Goal: Information Seeking & Learning: Learn about a topic

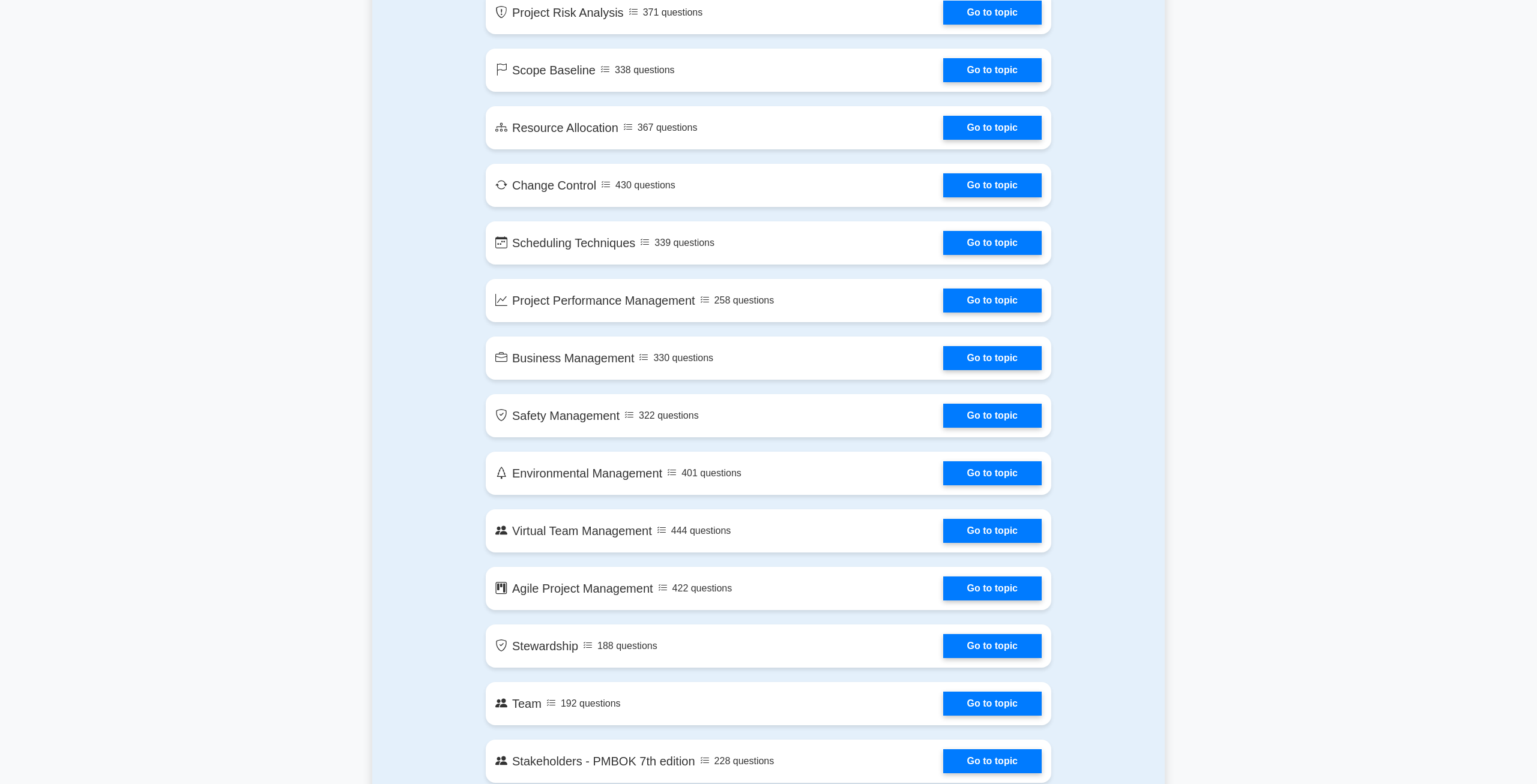
scroll to position [1747, 0]
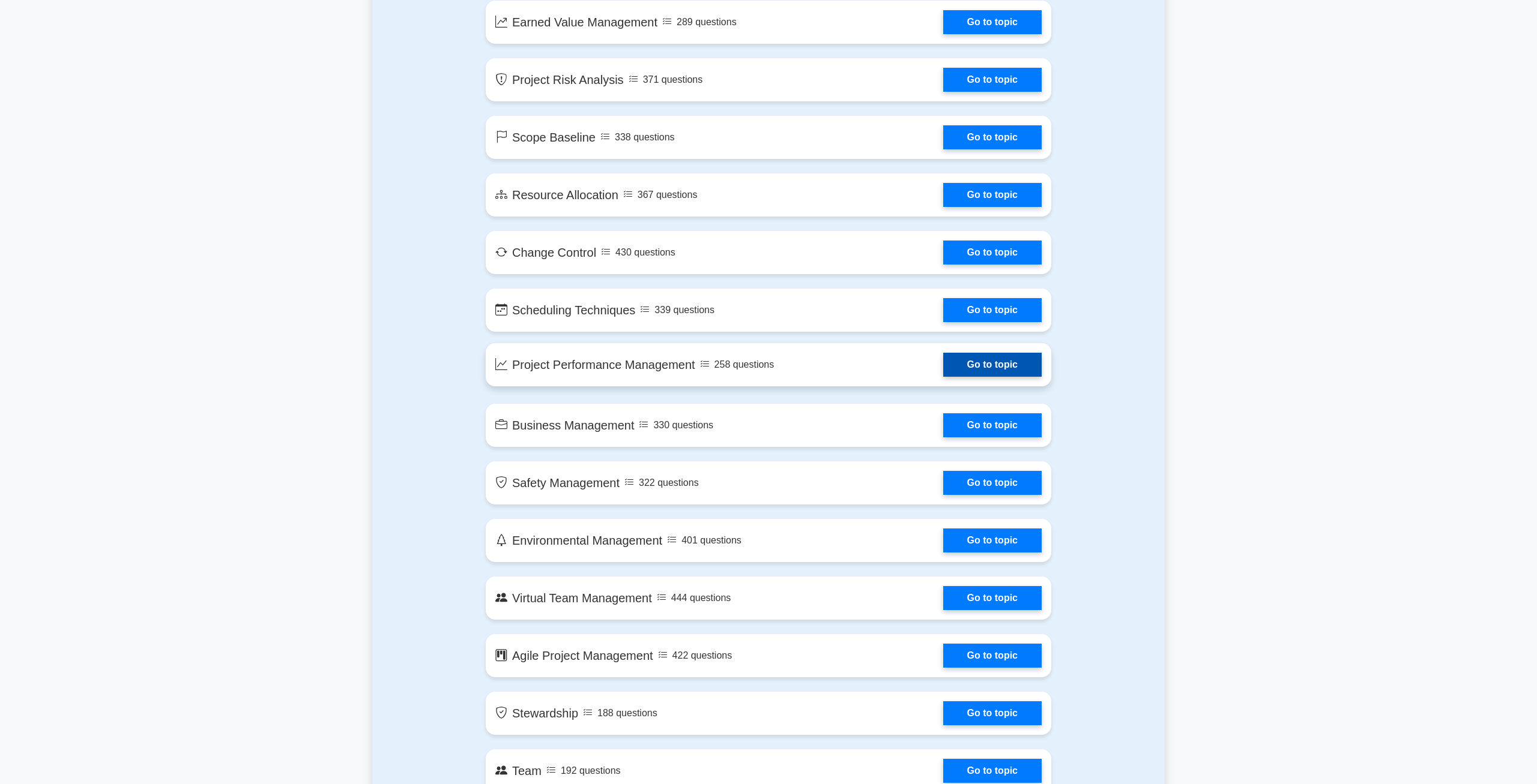
click at [995, 368] on link "Go to topic" at bounding box center [992, 365] width 98 height 24
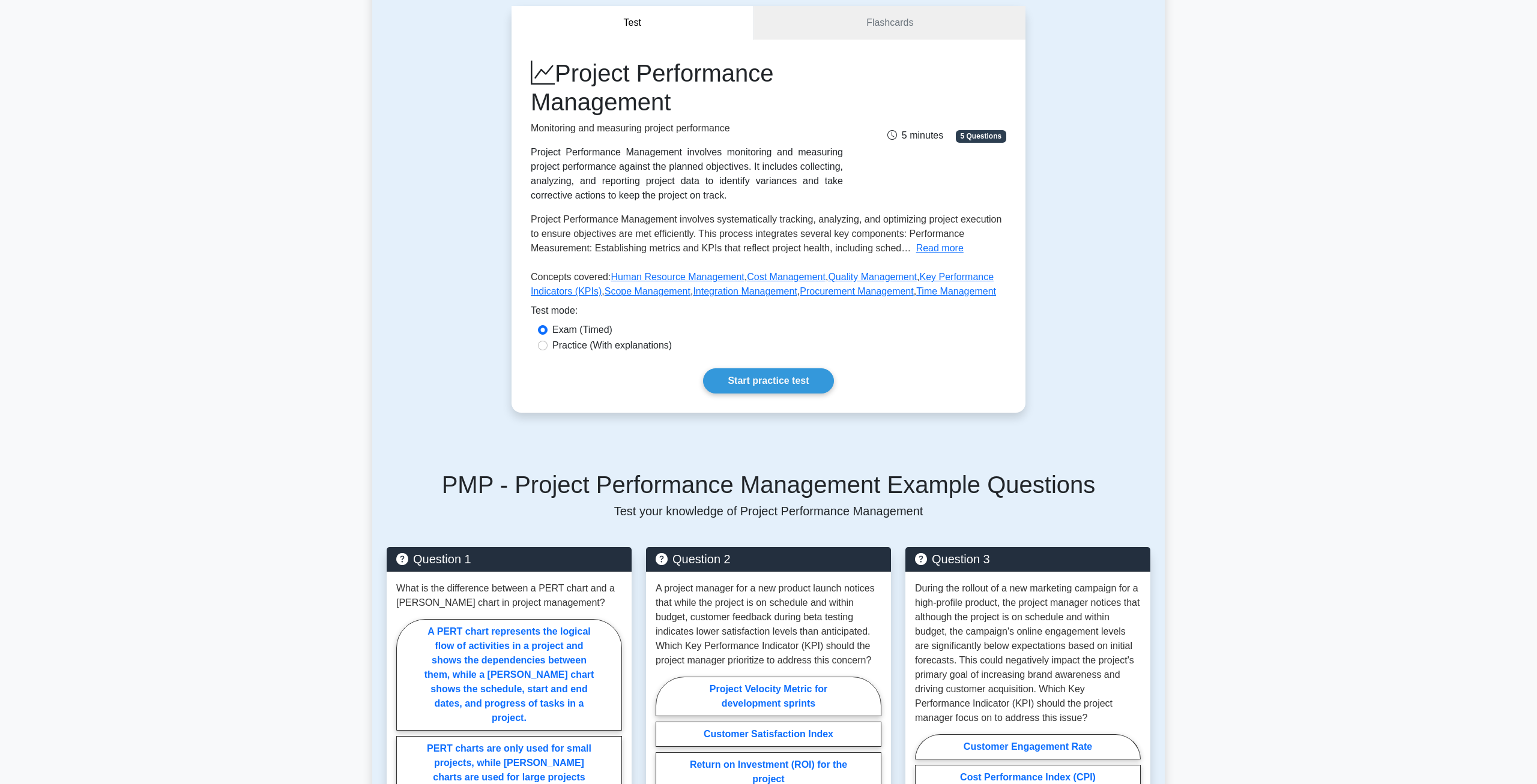
scroll to position [62, 0]
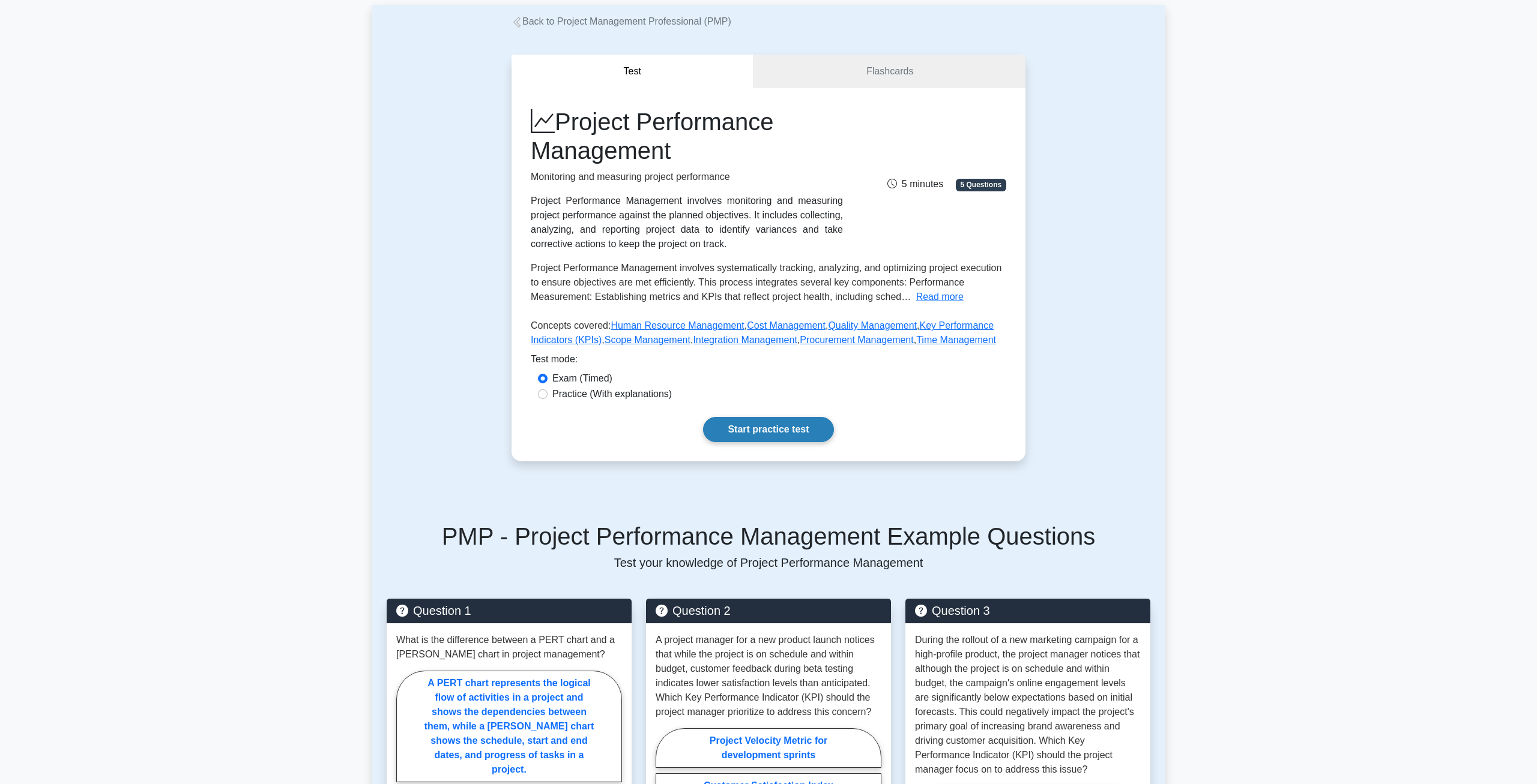
click at [775, 433] on link "Start practice test" at bounding box center [768, 430] width 130 height 25
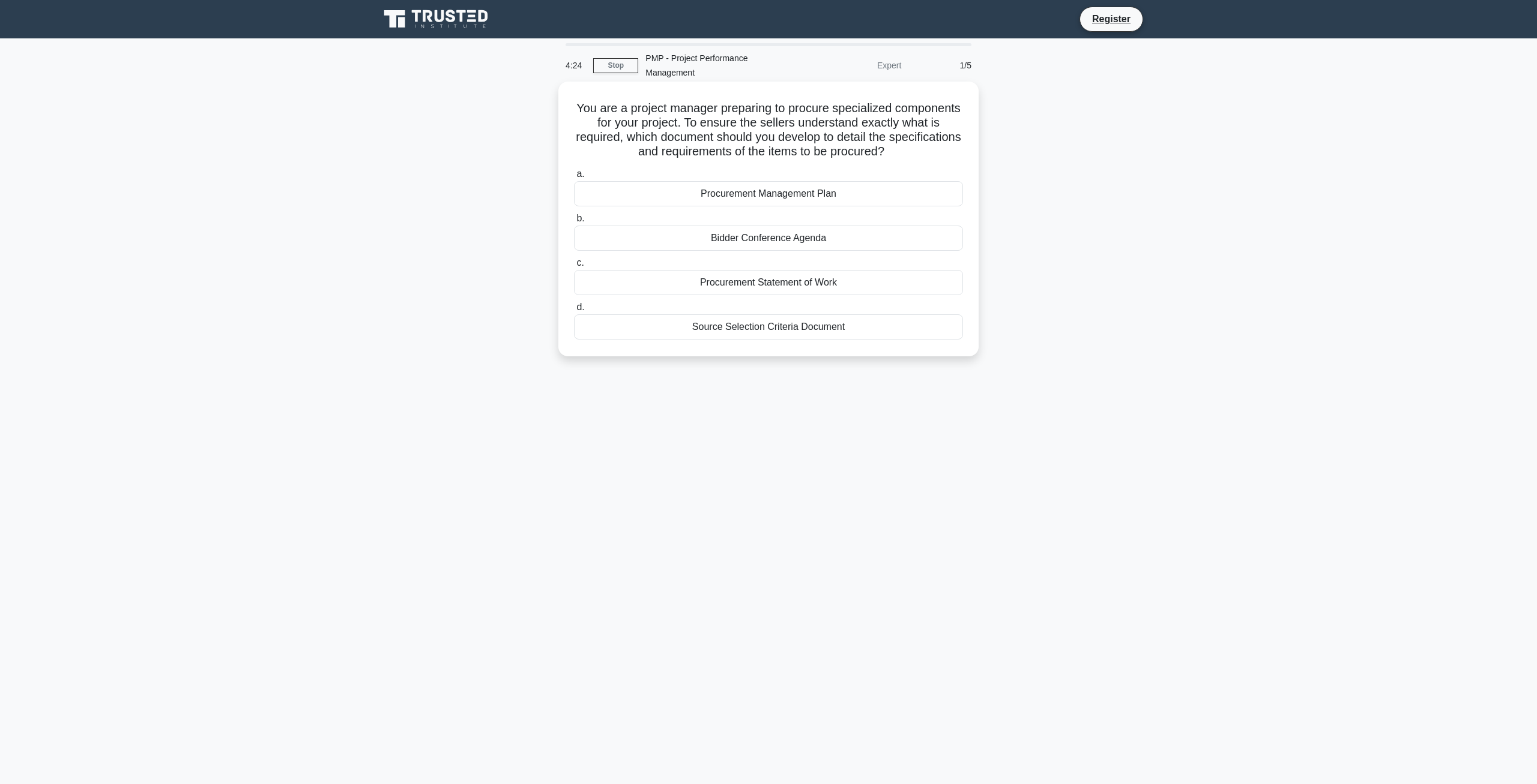
click at [775, 199] on div "Procurement Management Plan" at bounding box center [768, 194] width 389 height 25
click at [574, 178] on input "a. Procurement Management Plan" at bounding box center [574, 174] width 0 height 8
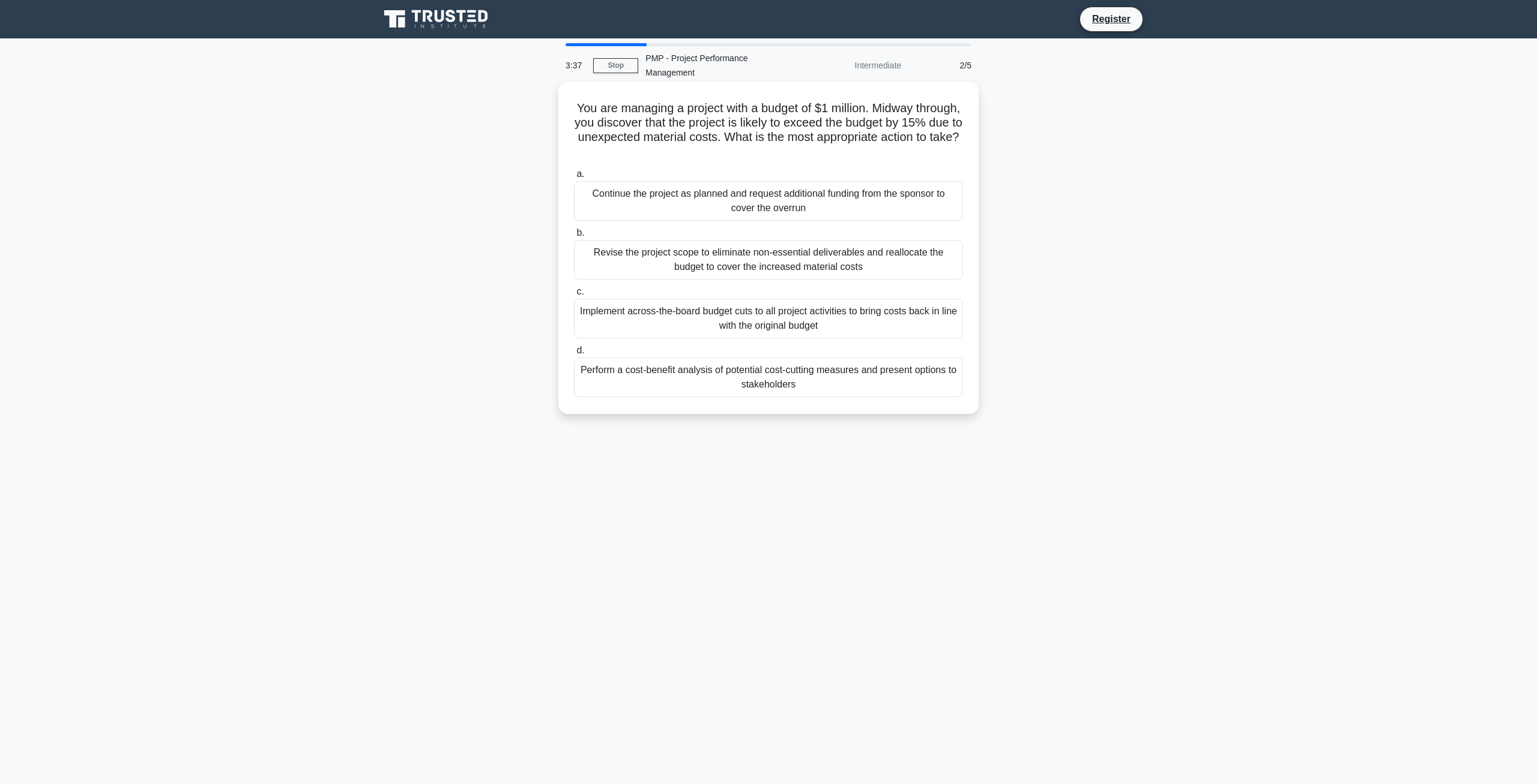
click at [907, 202] on div "Continue the project as planned and request additional funding from the sponsor…" at bounding box center [768, 201] width 389 height 39
click at [574, 178] on input "a. Continue the project as planned and request additional funding from the spon…" at bounding box center [574, 174] width 0 height 8
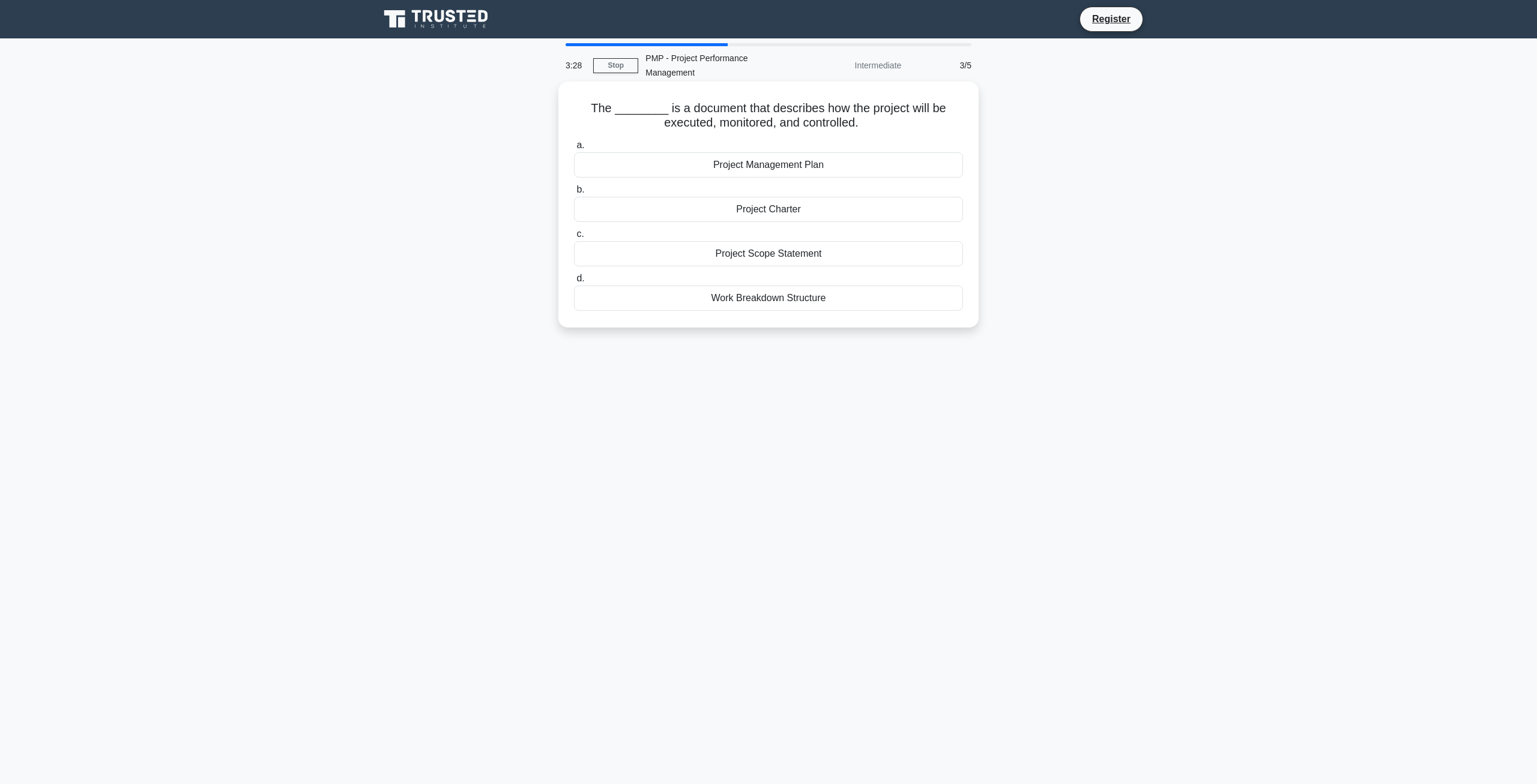
click at [806, 171] on div "Project Management Plan" at bounding box center [768, 165] width 389 height 25
click at [574, 150] on input "a. Project Management Plan" at bounding box center [574, 145] width 0 height 8
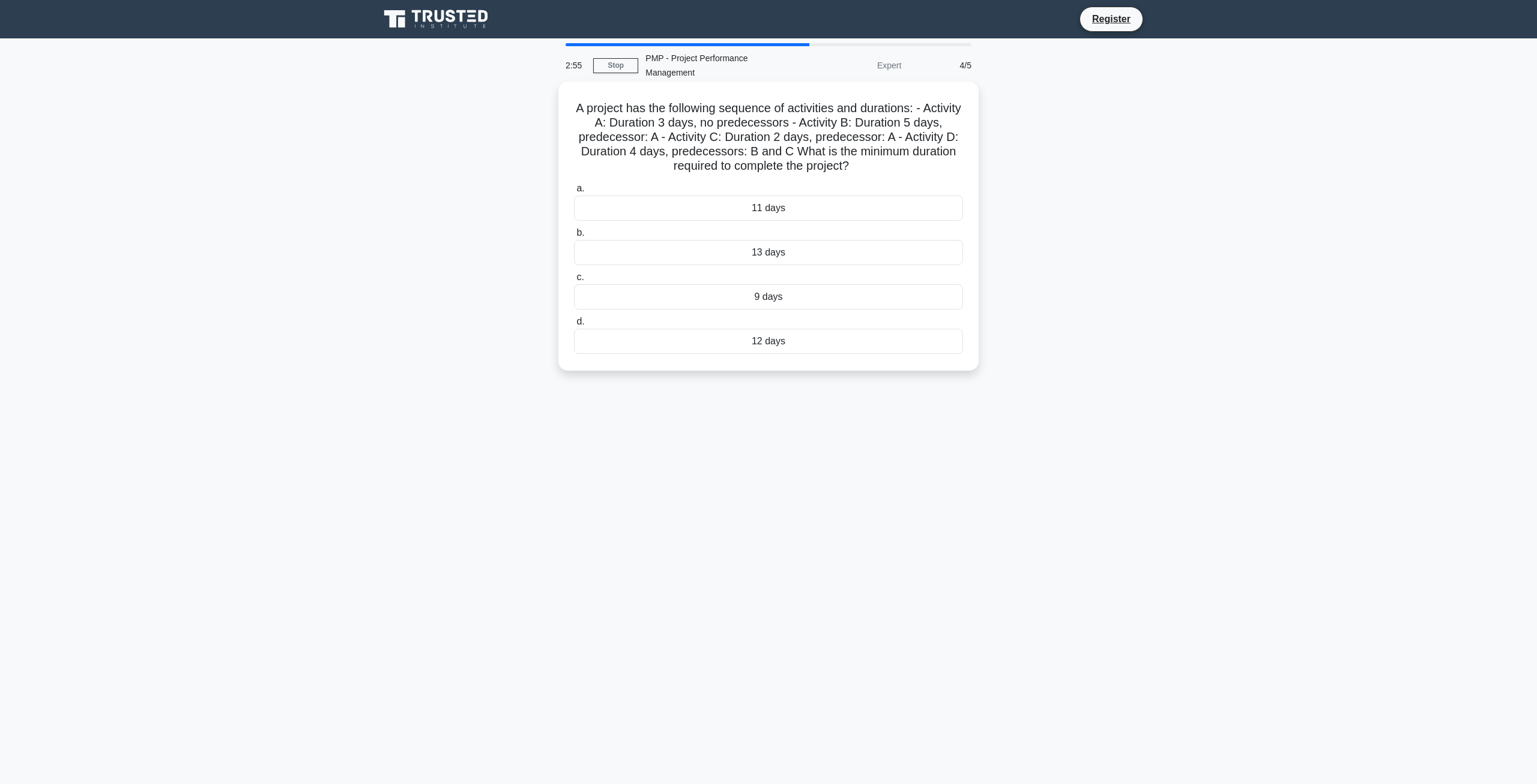
click at [834, 216] on div "11 days" at bounding box center [768, 208] width 389 height 25
click at [574, 193] on input "a. 11 days" at bounding box center [574, 188] width 0 height 8
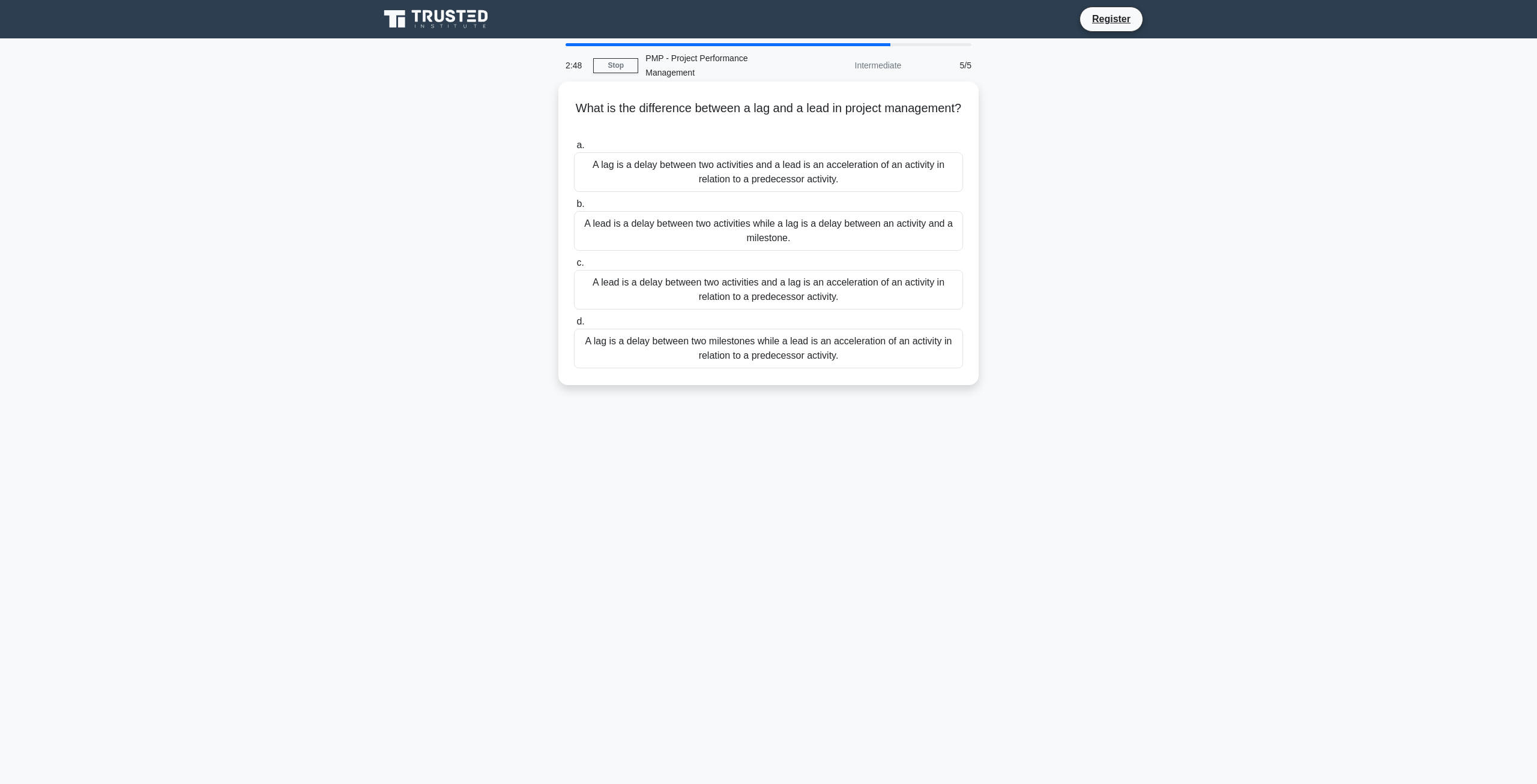
click at [908, 171] on div "A lag is a delay between two activities and a lead is an acceleration of an act…" at bounding box center [768, 172] width 389 height 39
click at [574, 150] on input "a. A lag is a delay between two activities and a lead is an acceleration of an …" at bounding box center [574, 145] width 0 height 8
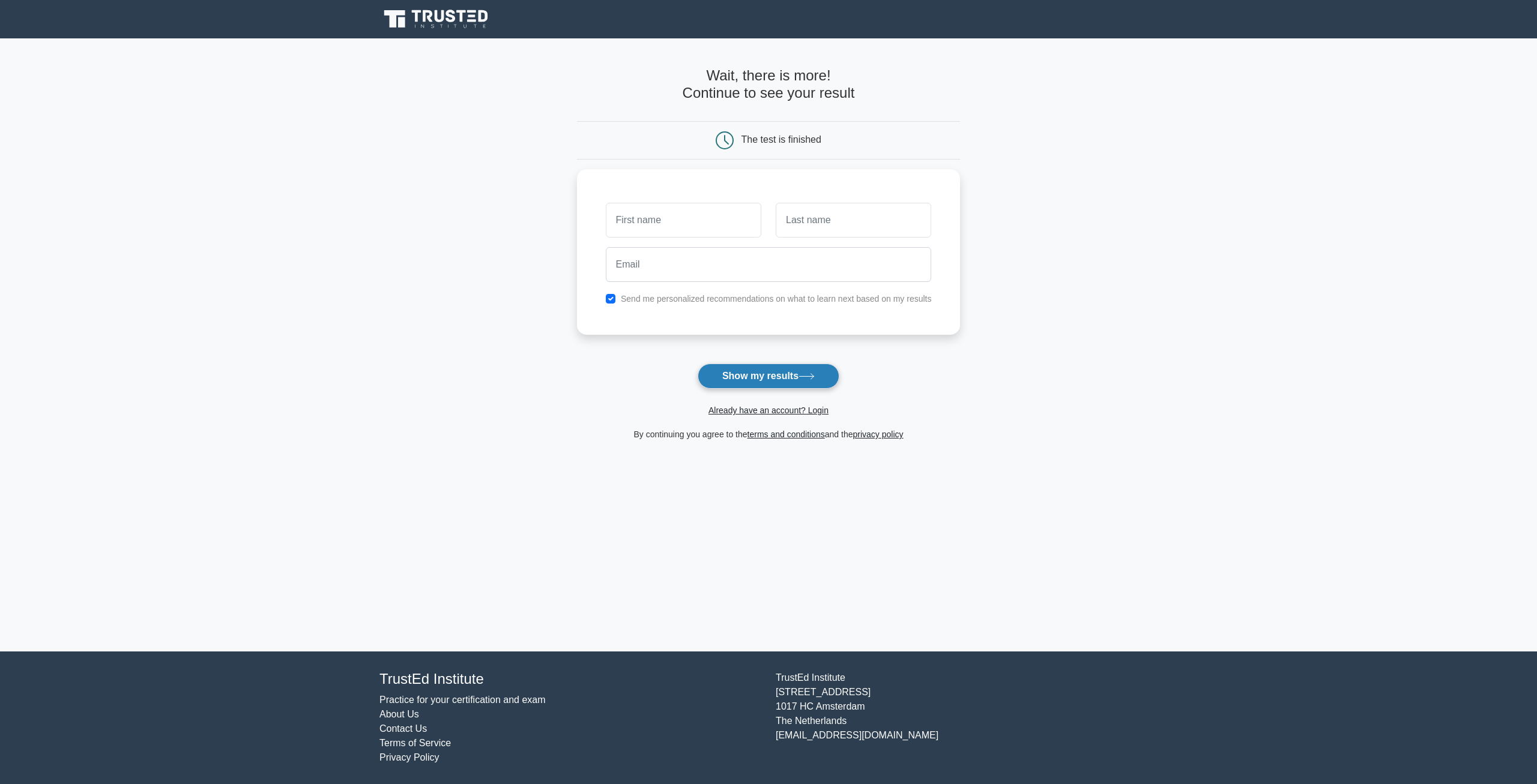
click at [773, 381] on button "Show my results" at bounding box center [768, 376] width 142 height 25
